Goal: Task Accomplishment & Management: Use online tool/utility

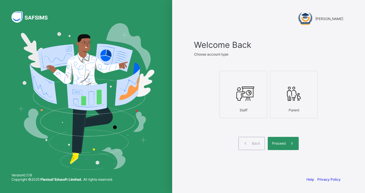
click at [282, 147] on div "Proceed" at bounding box center [282, 143] width 31 height 13
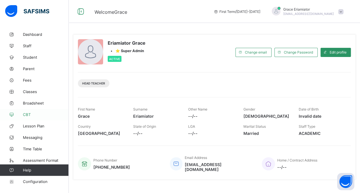
click at [33, 114] on span "CBT" at bounding box center [46, 114] width 46 height 5
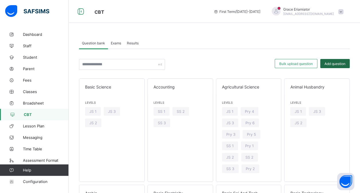
click at [336, 59] on div "Add question" at bounding box center [335, 63] width 30 height 9
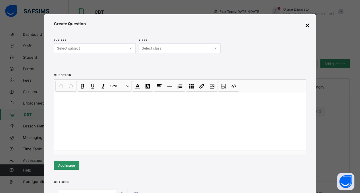
click at [308, 29] on div "×" at bounding box center [307, 25] width 5 height 10
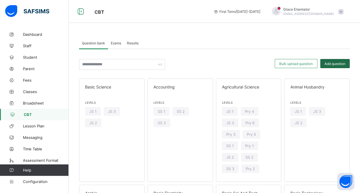
click at [335, 61] on div "Add question" at bounding box center [335, 63] width 30 height 9
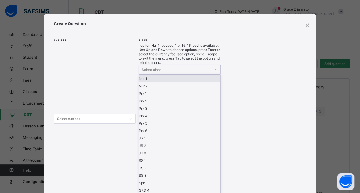
click at [208, 65] on div "Select class" at bounding box center [175, 69] width 72 height 9
click at [190, 82] on div "Nur 2" at bounding box center [179, 85] width 81 height 7
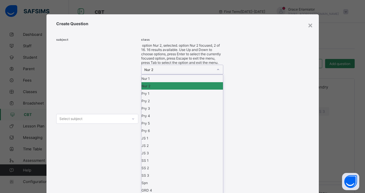
click at [191, 68] on div "Nur 2" at bounding box center [178, 70] width 69 height 4
click at [185, 75] on div "Nur 1" at bounding box center [181, 78] width 81 height 7
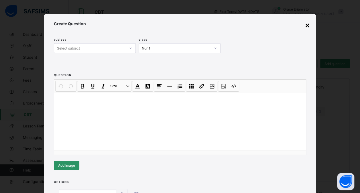
click at [305, 23] on div "×" at bounding box center [307, 25] width 5 height 10
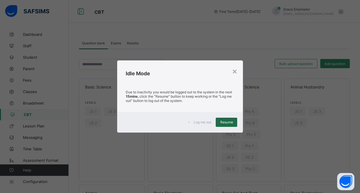
click at [229, 121] on span "Resume" at bounding box center [226, 122] width 13 height 4
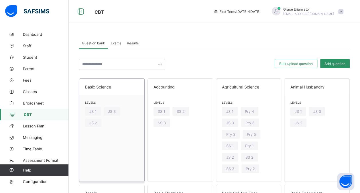
click at [113, 106] on span at bounding box center [112, 105] width 54 height 3
click at [131, 86] on span "Basic Science" at bounding box center [112, 87] width 54 height 5
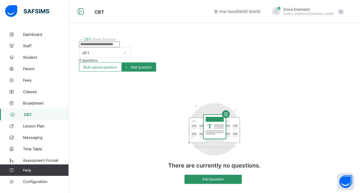
click at [85, 39] on link "CBT" at bounding box center [87, 39] width 7 height 4
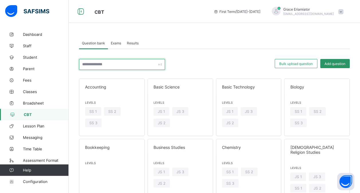
click at [139, 62] on input "text" at bounding box center [122, 64] width 86 height 11
click at [136, 64] on input "text" at bounding box center [122, 64] width 86 height 11
type input "***"
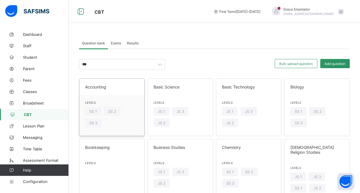
click at [124, 81] on div "Accounting" at bounding box center [111, 87] width 65 height 16
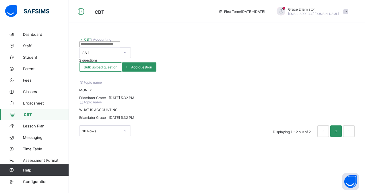
click at [186, 91] on div "topic name MONEY Eriamiator [PERSON_NAME][DATE] 5:32 PM" at bounding box center [216, 90] width 275 height 20
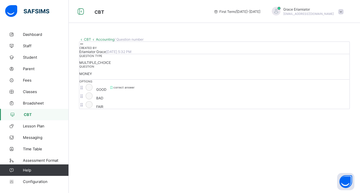
click at [84, 46] on div at bounding box center [81, 44] width 5 height 4
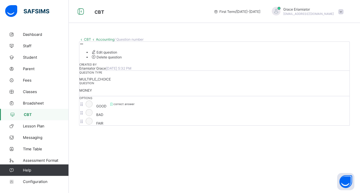
click at [117, 54] on span "Edit question" at bounding box center [104, 52] width 26 height 4
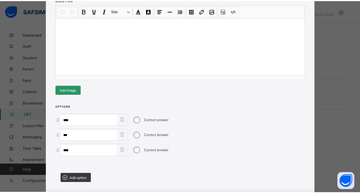
scroll to position [83, 0]
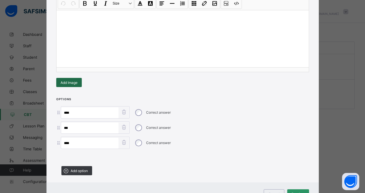
click at [78, 82] on div "Add Image" at bounding box center [69, 82] width 26 height 9
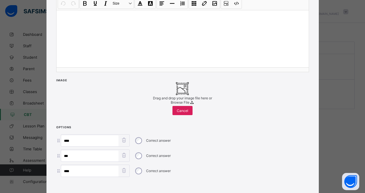
click at [189, 105] on span at bounding box center [191, 102] width 5 height 4
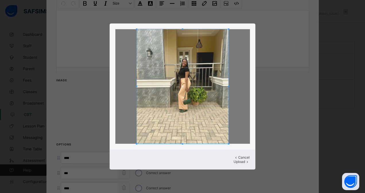
click at [238, 160] on span "Upload" at bounding box center [238, 162] width 11 height 4
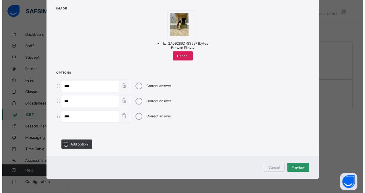
scroll to position [189, 0]
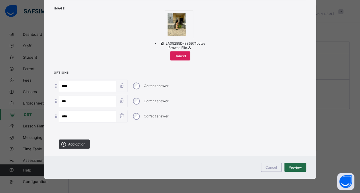
click at [294, 167] on span "Preview" at bounding box center [295, 167] width 13 height 4
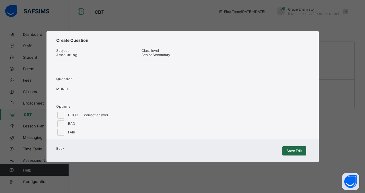
scroll to position [0, 0]
click at [291, 153] on span "Save Edit" at bounding box center [293, 151] width 15 height 4
click at [288, 153] on span "Save Edit" at bounding box center [293, 151] width 15 height 4
click at [296, 153] on span "Save Edit" at bounding box center [293, 151] width 15 height 4
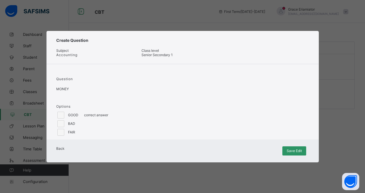
click at [346, 96] on div "Create Question Subject Accounting Class level Senior Secondary 1 Question MONE…" at bounding box center [182, 96] width 365 height 193
click at [294, 156] on div "Save Edit" at bounding box center [294, 150] width 24 height 9
click at [64, 151] on span "Back" at bounding box center [60, 148] width 8 height 4
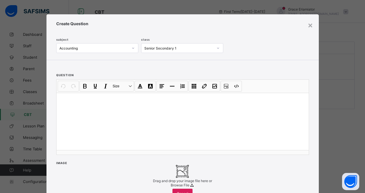
click at [311, 25] on div "Create Question subject Accounting class Senior Secondary 1" at bounding box center [182, 37] width 272 height 46
click at [307, 26] on div "×" at bounding box center [309, 25] width 5 height 10
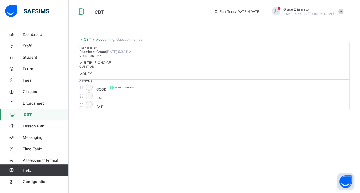
click at [87, 39] on link "CBT" at bounding box center [87, 39] width 7 height 4
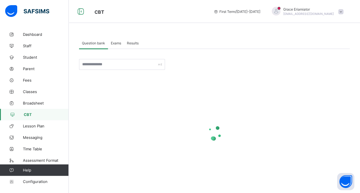
click at [119, 45] on span "Exams" at bounding box center [116, 43] width 10 height 4
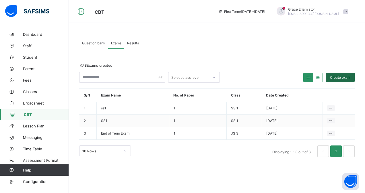
click at [334, 79] on span "Create exam" at bounding box center [340, 77] width 20 height 4
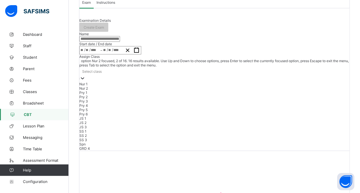
scroll to position [48, 0]
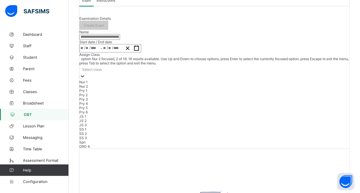
click at [219, 118] on div "option Nur 2 focused, 2 of 16. 16 results available. Use Up and Down to choose …" at bounding box center [214, 103] width 270 height 92
click at [217, 93] on div "Pry 1" at bounding box center [214, 90] width 270 height 4
click at [228, 80] on div "Pry 1" at bounding box center [214, 72] width 270 height 15
click at [226, 88] on div "Nur 2" at bounding box center [214, 86] width 270 height 4
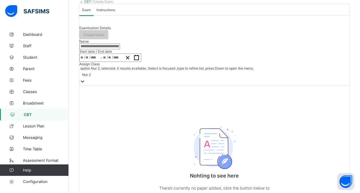
scroll to position [38, 0]
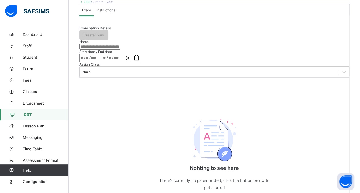
click at [118, 16] on div "Instructions" at bounding box center [106, 9] width 24 height 11
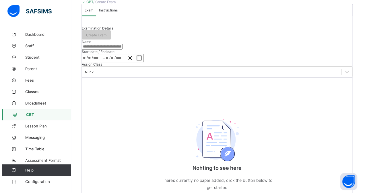
scroll to position [0, 0]
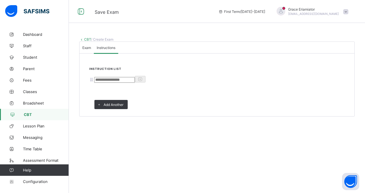
click at [94, 53] on div "Exam" at bounding box center [86, 47] width 14 height 11
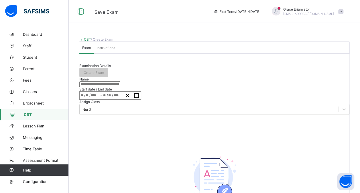
click at [86, 40] on link "CBT" at bounding box center [87, 39] width 7 height 4
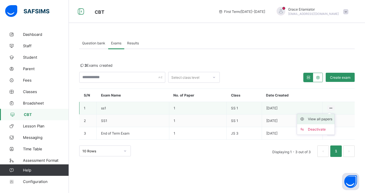
click at [321, 118] on div "View all papers" at bounding box center [319, 119] width 24 height 6
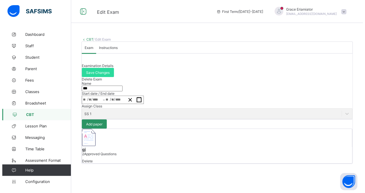
scroll to position [61, 0]
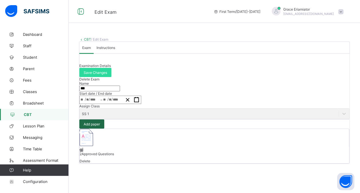
click at [100, 122] on span "Add paper" at bounding box center [92, 124] width 16 height 4
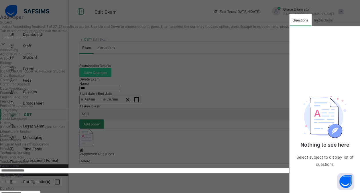
click at [26, 39] on div "Select subject" at bounding box center [14, 37] width 23 height 4
click at [32, 52] on div "Accounting" at bounding box center [144, 50] width 289 height 4
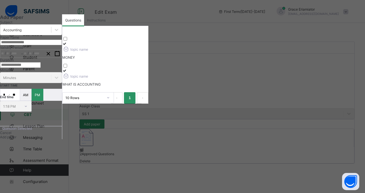
click at [41, 45] on input "text" at bounding box center [31, 43] width 62 height 6
click at [11, 56] on span "/" at bounding box center [10, 53] width 1 height 5
click at [60, 56] on icon "button" at bounding box center [56, 53] width 5 height 5
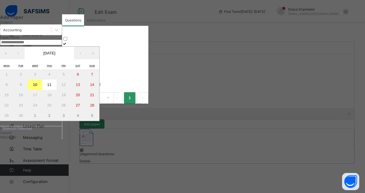
click at [52, 87] on abbr "11" at bounding box center [49, 85] width 4 height 4
click at [56, 90] on button "11" at bounding box center [49, 85] width 14 height 10
type input "**********"
type input "**"
type input "*"
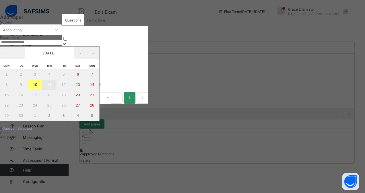
type input "****"
type input "**********"
type input "**"
type input "*"
type input "****"
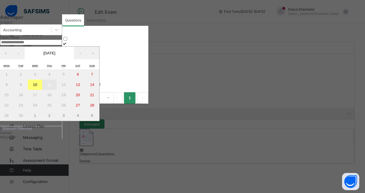
type input "**"
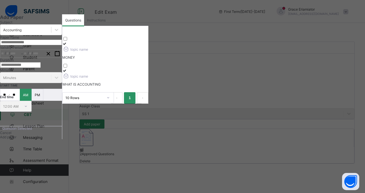
click at [62, 58] on div "**********" at bounding box center [31, 54] width 62 height 8
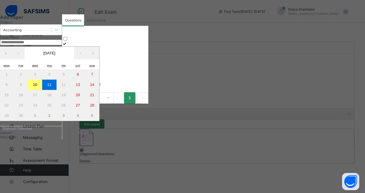
click at [37, 87] on abbr "10" at bounding box center [35, 85] width 4 height 4
click at [23, 50] on span at bounding box center [23, 47] width 0 height 4
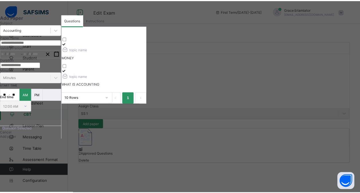
scroll to position [104, 0]
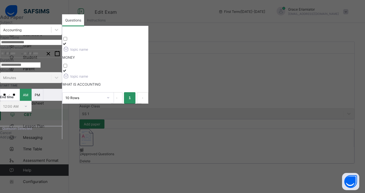
click at [34, 135] on div "Cancel" at bounding box center [31, 133] width 62 height 4
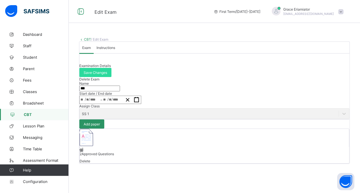
scroll to position [61, 0]
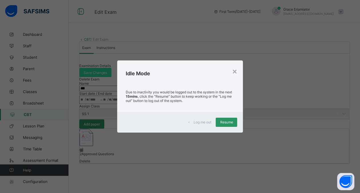
click at [327, 15] on div "× Idle Mode Due to inactivity you would be logged out to the system in the next…" at bounding box center [180, 96] width 360 height 193
drag, startPoint x: 263, startPoint y: 0, endPoint x: 223, endPoint y: 7, distance: 40.4
click at [223, 7] on div "× Idle Mode Due to inactivity you would be logged out to the system in the next…" at bounding box center [180, 96] width 360 height 193
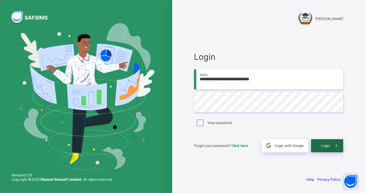
click at [328, 148] on div "Login" at bounding box center [327, 145] width 32 height 13
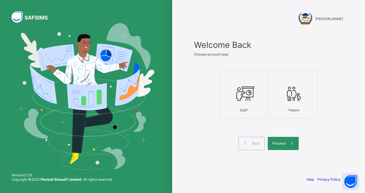
click at [241, 92] on icon at bounding box center [243, 93] width 20 height 17
click at [281, 140] on div "Proceed" at bounding box center [282, 143] width 31 height 13
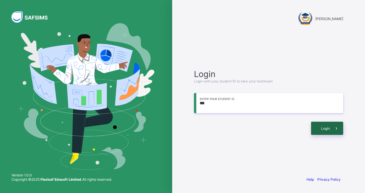
click at [330, 127] on span at bounding box center [336, 128] width 13 height 13
